Goal: Transaction & Acquisition: Purchase product/service

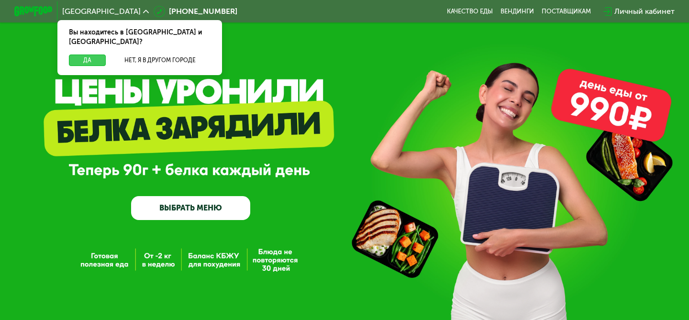
click at [93, 55] on button "Да" at bounding box center [87, 60] width 37 height 11
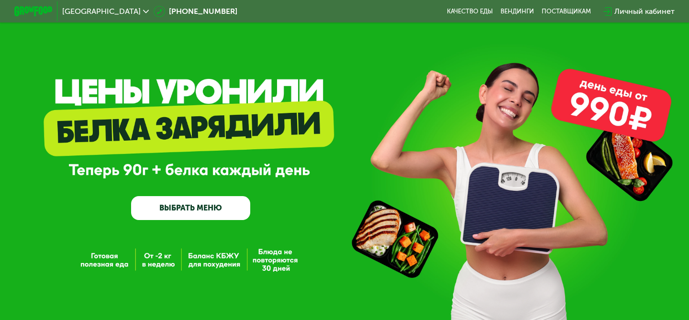
click at [90, 18] on div "[GEOGRAPHIC_DATA]" at bounding box center [105, 11] width 96 height 17
click at [90, 15] on div "[GEOGRAPHIC_DATA]" at bounding box center [105, 11] width 96 height 17
click at [90, 11] on div "[GEOGRAPHIC_DATA]" at bounding box center [105, 12] width 87 height 8
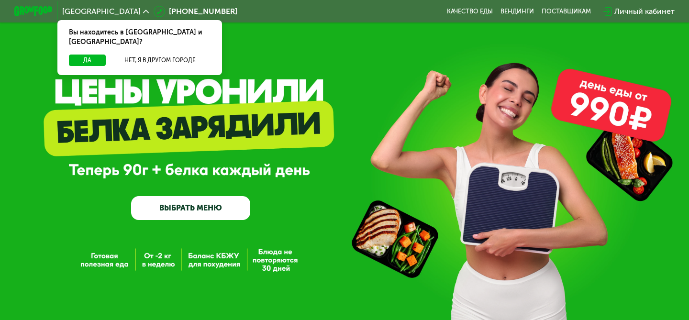
click at [338, 60] on div "GrowFood — доставка правильного питания ВЫБРАТЬ МЕНЮ" at bounding box center [344, 162] width 689 height 325
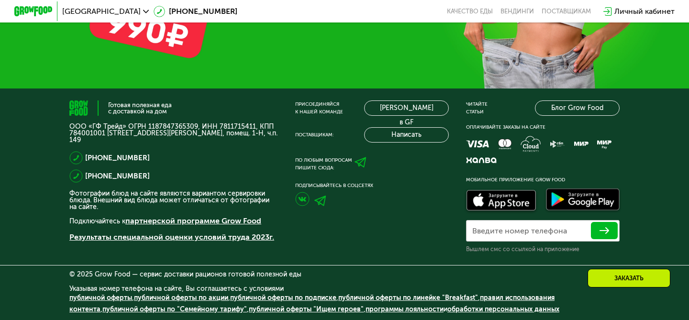
scroll to position [2904, 0]
